Goal: Entertainment & Leisure: Consume media (video, audio)

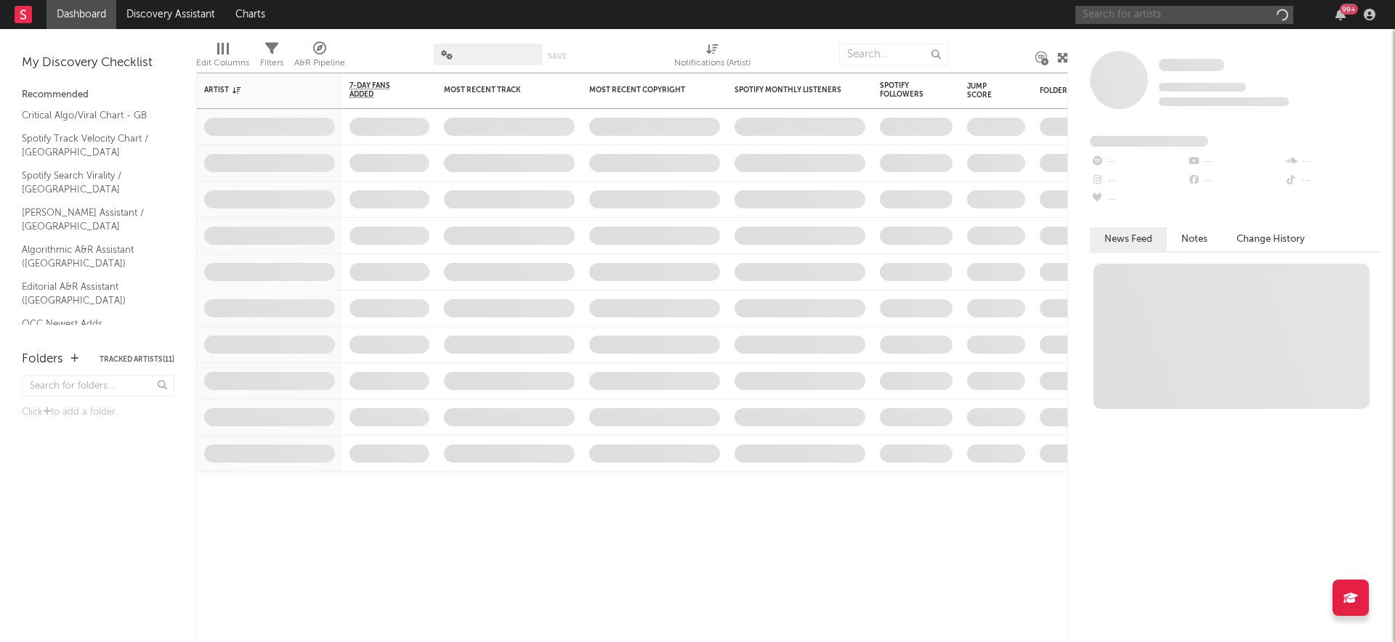
click at [1156, 14] on input "text" at bounding box center [1184, 15] width 218 height 18
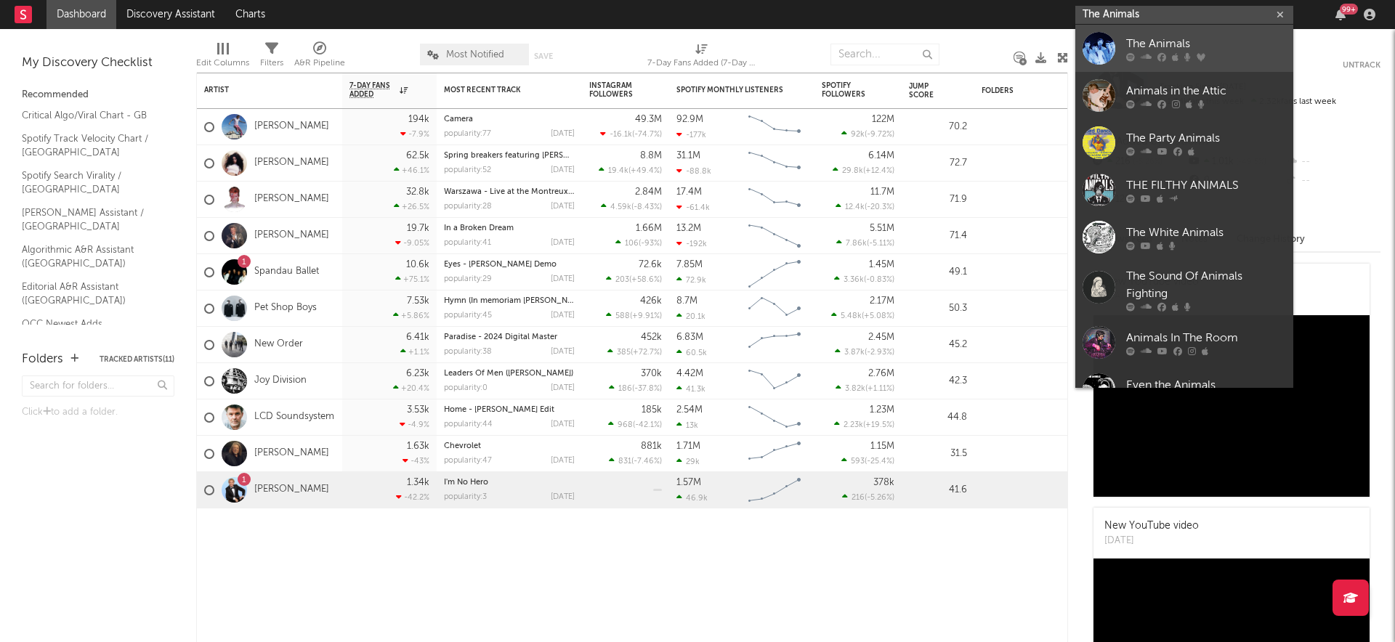
type input "The Animals"
click at [1233, 50] on div "The Animals" at bounding box center [1206, 43] width 160 height 17
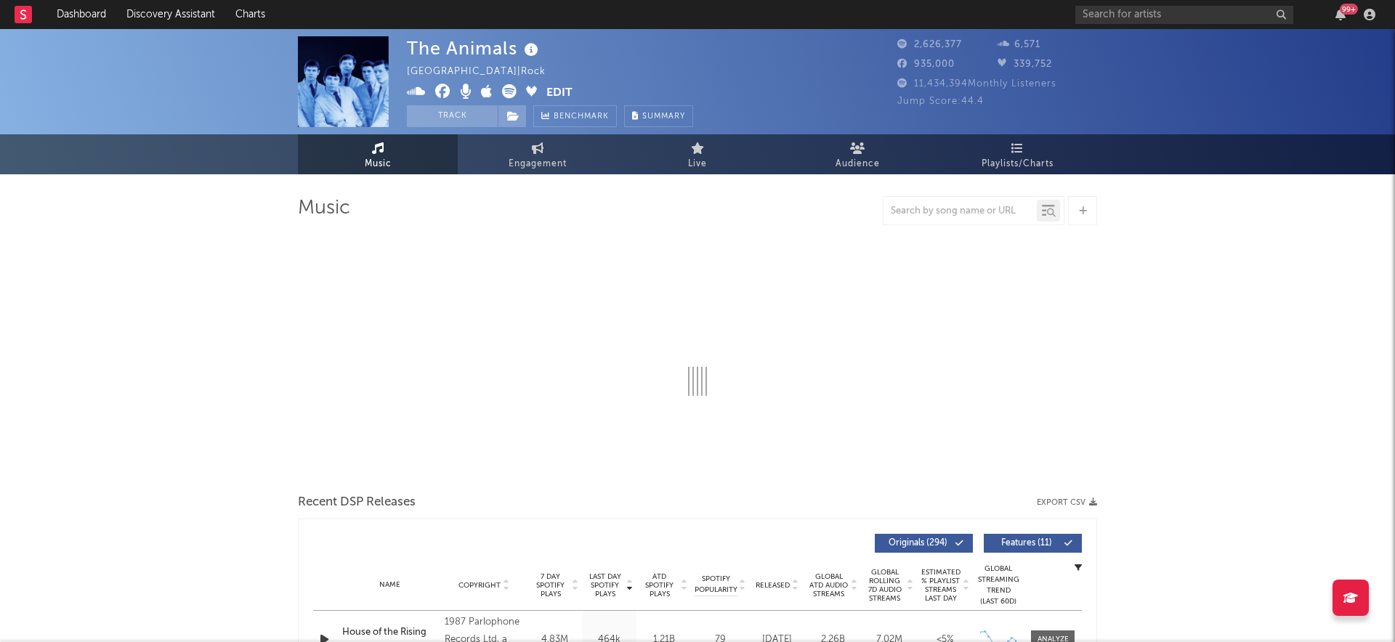
select select "6m"
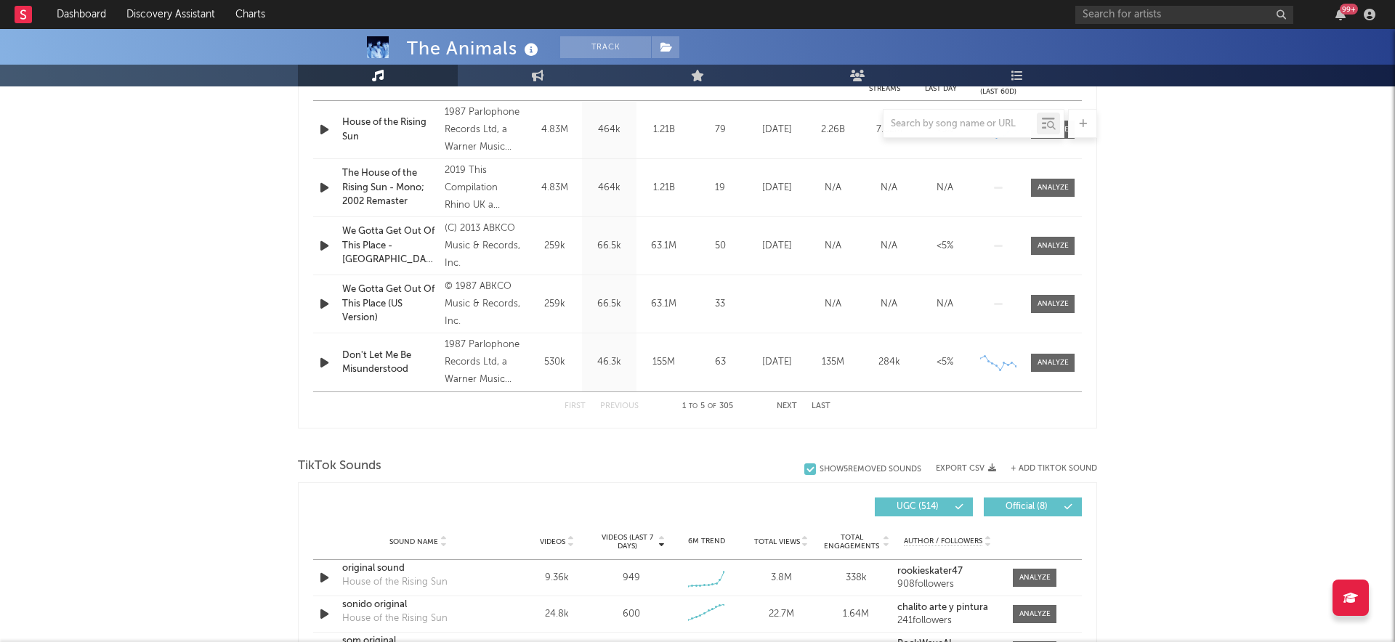
scroll to position [867, 0]
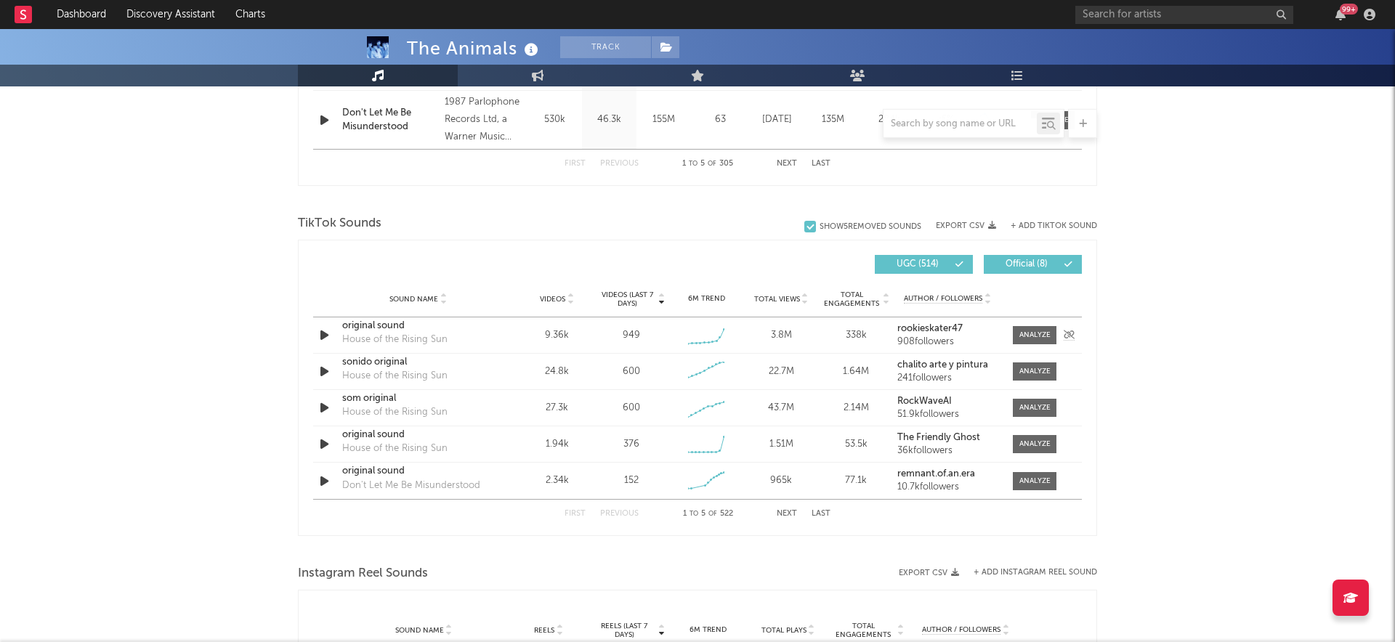
click at [329, 335] on icon "button" at bounding box center [324, 335] width 15 height 18
click at [327, 336] on icon "button" at bounding box center [324, 335] width 14 height 18
click at [360, 325] on div "original sound" at bounding box center [418, 326] width 152 height 15
click at [328, 366] on icon "button" at bounding box center [324, 371] width 15 height 18
click at [371, 359] on div "sonido original" at bounding box center [418, 362] width 152 height 15
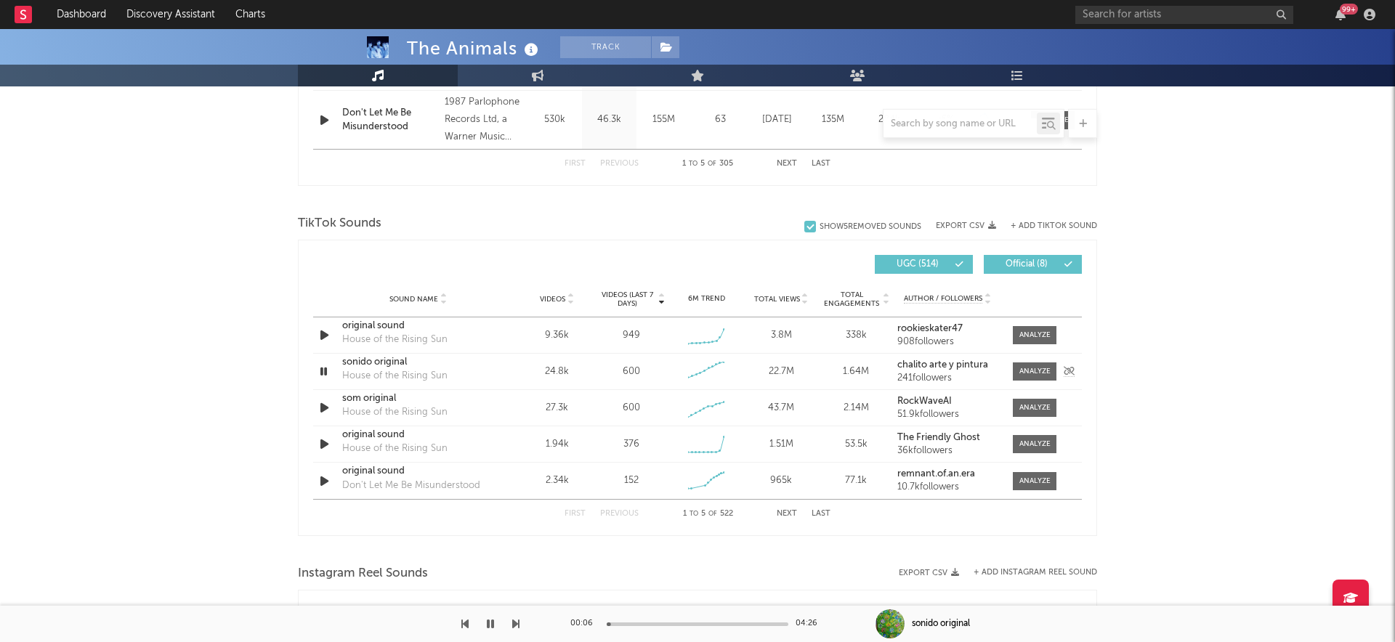
click at [325, 376] on icon "button" at bounding box center [324, 371] width 14 height 18
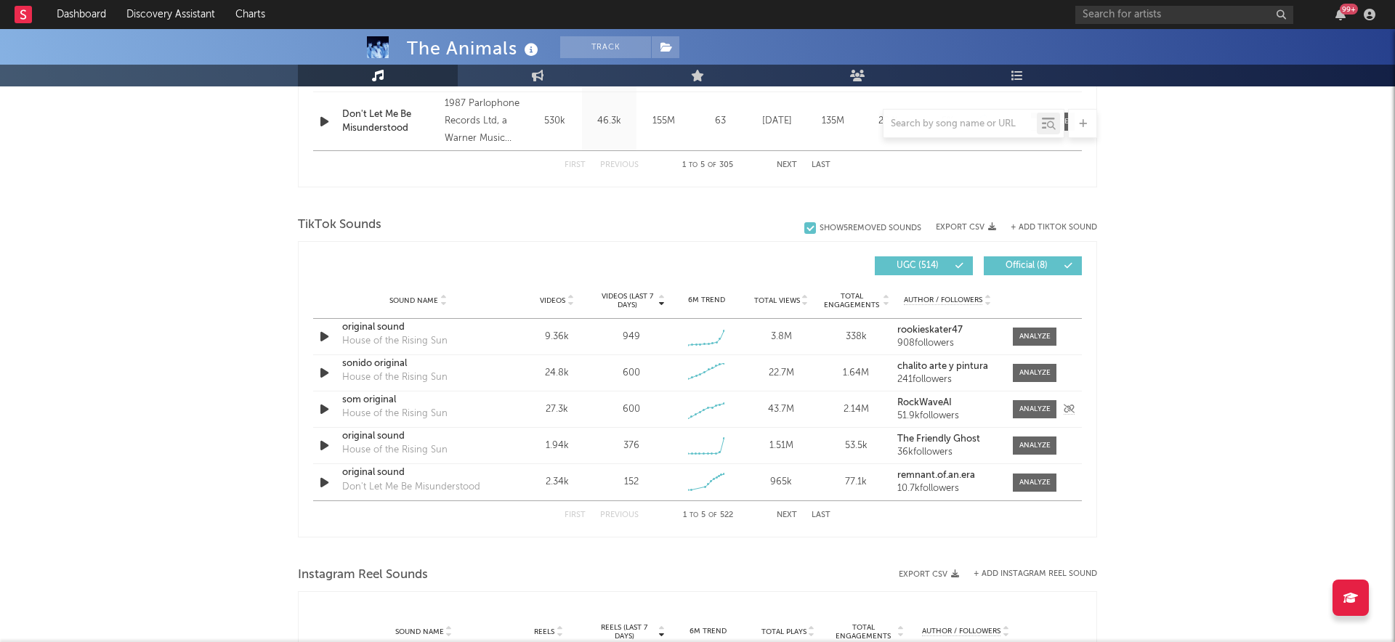
scroll to position [863, 0]
click at [360, 402] on div "som original" at bounding box center [418, 403] width 152 height 15
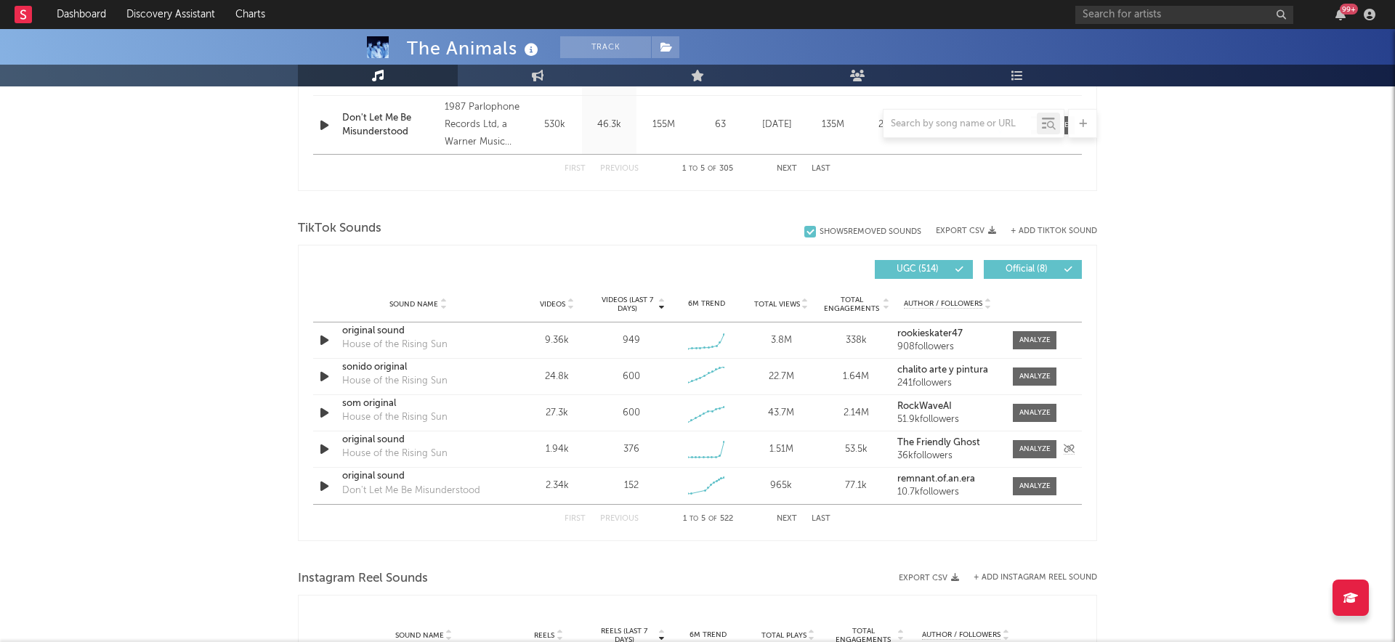
click at [378, 442] on div "original sound" at bounding box center [418, 440] width 152 height 15
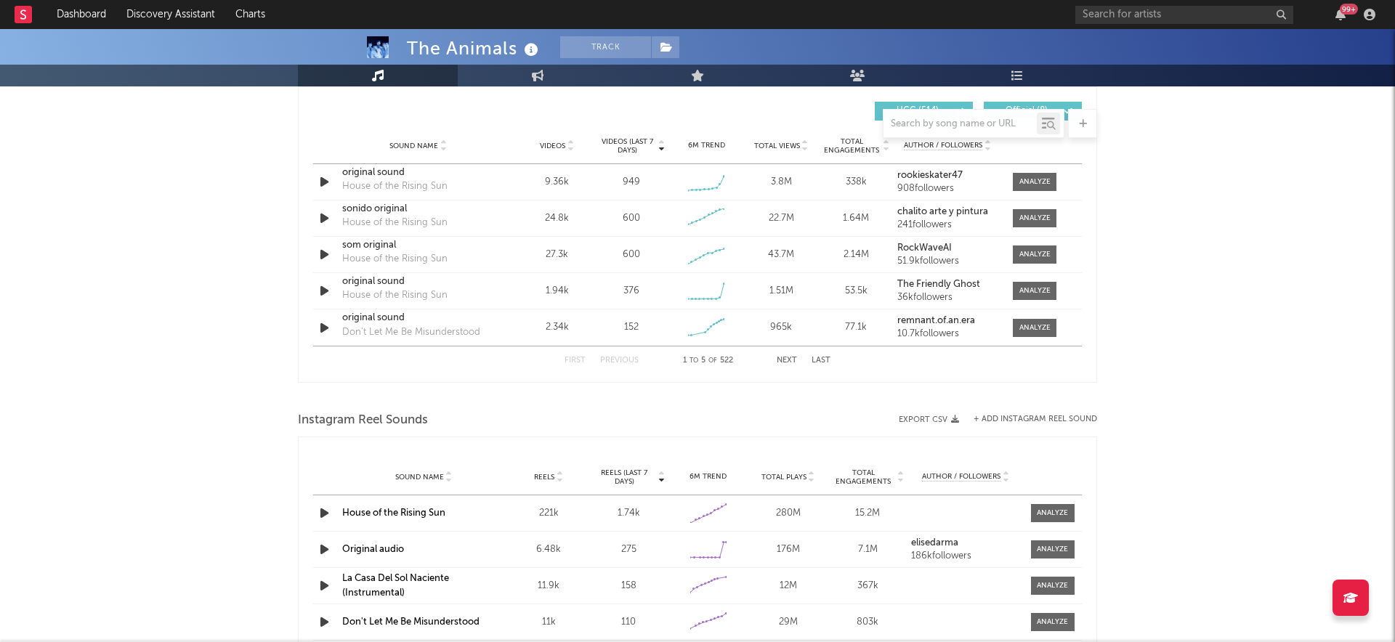
scroll to position [1146, 0]
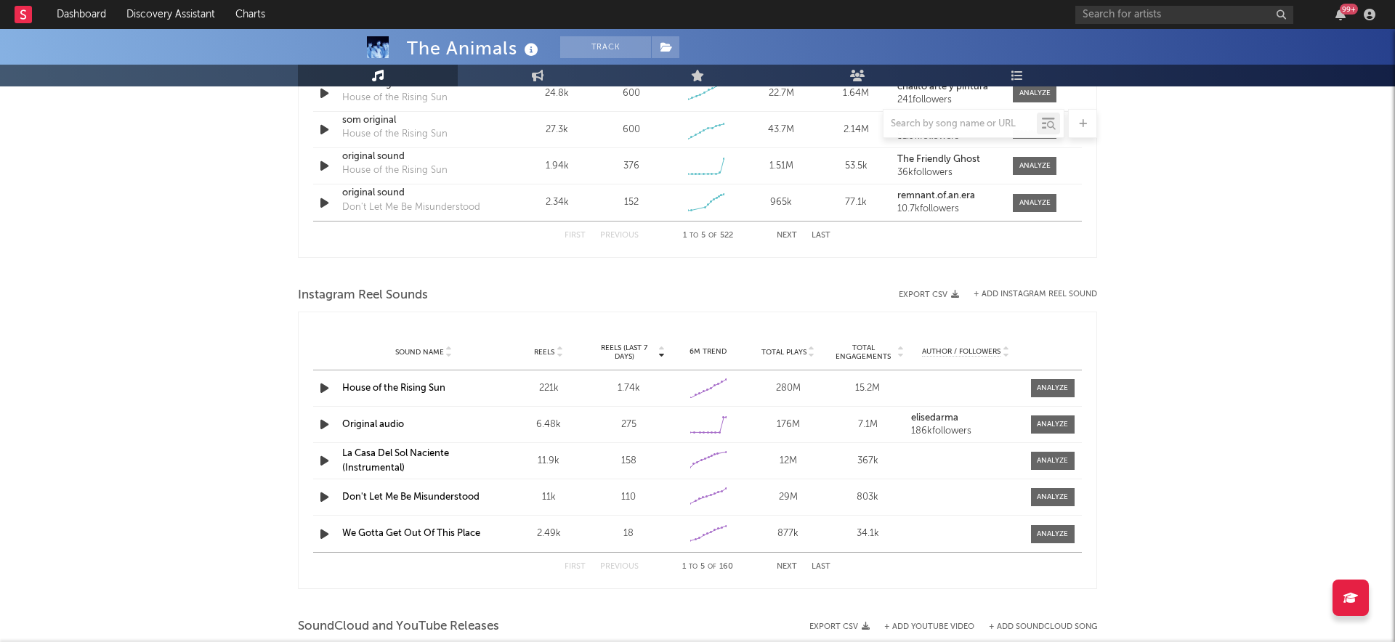
click at [328, 391] on icon "button" at bounding box center [324, 388] width 15 height 18
click at [373, 387] on link "House of the Rising Sun" at bounding box center [393, 388] width 103 height 9
click at [326, 389] on icon "button" at bounding box center [324, 388] width 14 height 18
click at [367, 424] on link "Original audio" at bounding box center [373, 424] width 62 height 9
click at [371, 455] on link "La Casa Del Sol Naciente (Instrumental)" at bounding box center [395, 461] width 107 height 24
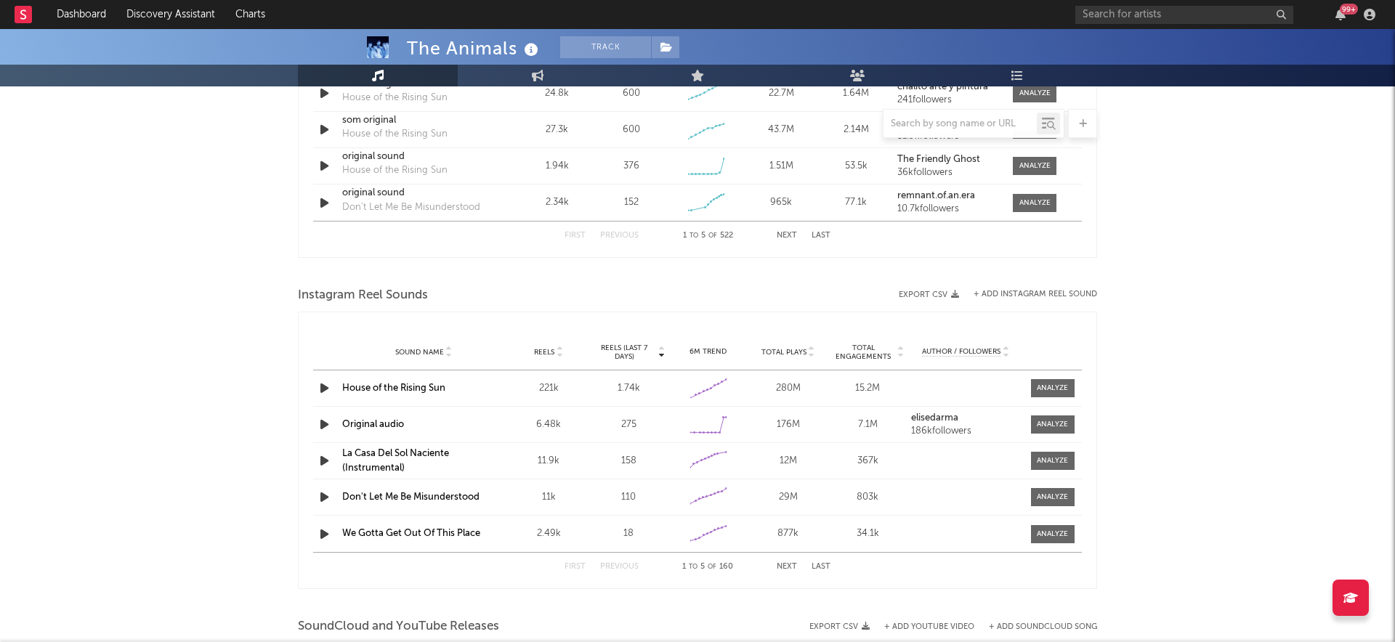
click at [376, 498] on link "Don't Let Me Be Misunderstood" at bounding box center [410, 497] width 137 height 9
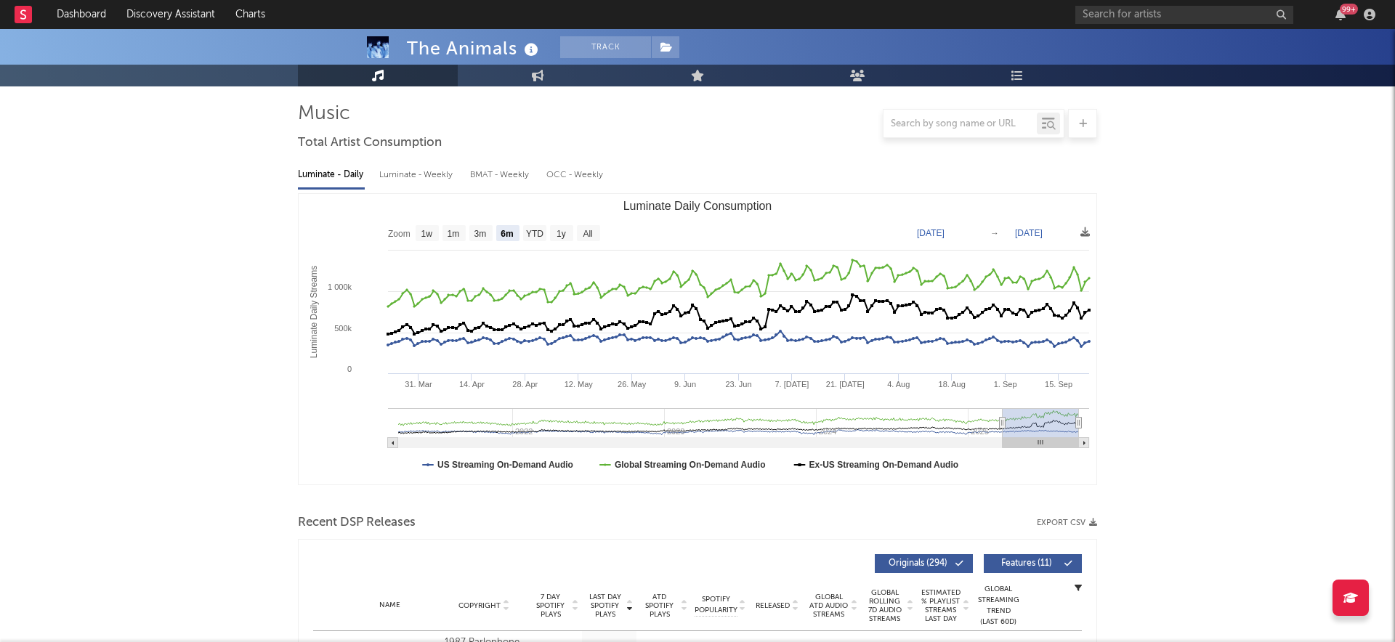
scroll to position [0, 0]
